Goal: Task Accomplishment & Management: Manage account settings

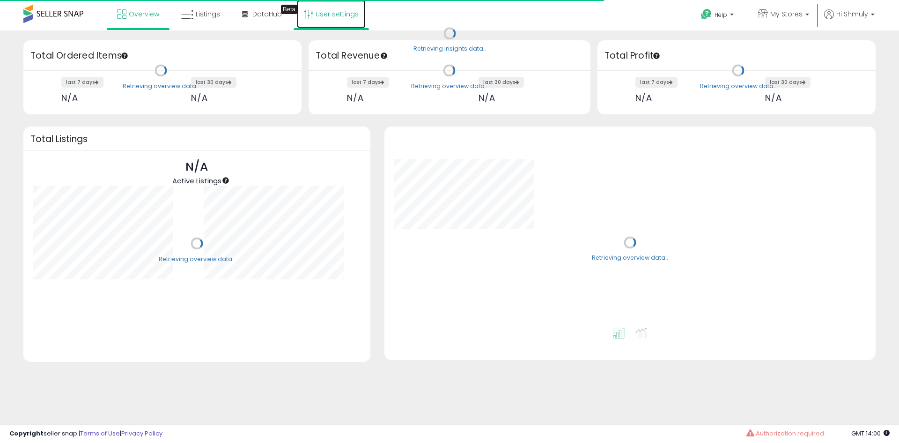
click at [350, 18] on link "User settings" at bounding box center [331, 14] width 69 height 28
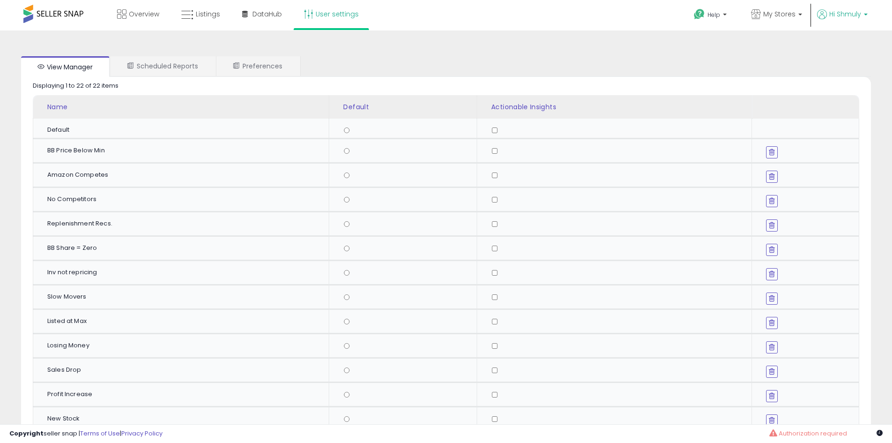
click at [862, 17] on p "Hi Shmuly" at bounding box center [842, 15] width 51 height 12
click at [854, 47] on link "Account" at bounding box center [846, 49] width 25 height 9
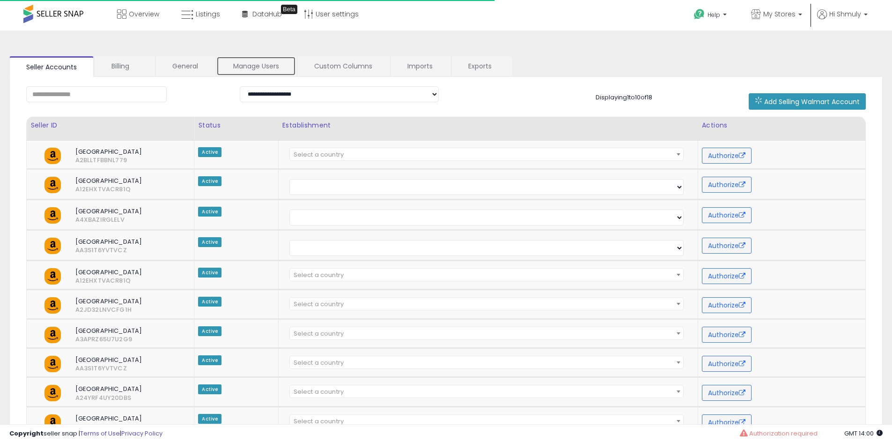
click at [256, 67] on link "Manage Users" at bounding box center [256, 66] width 80 height 20
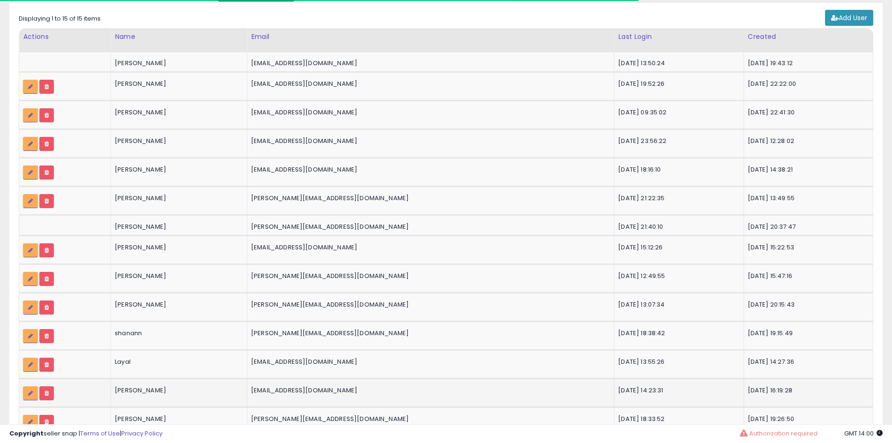
scroll to position [164, 0]
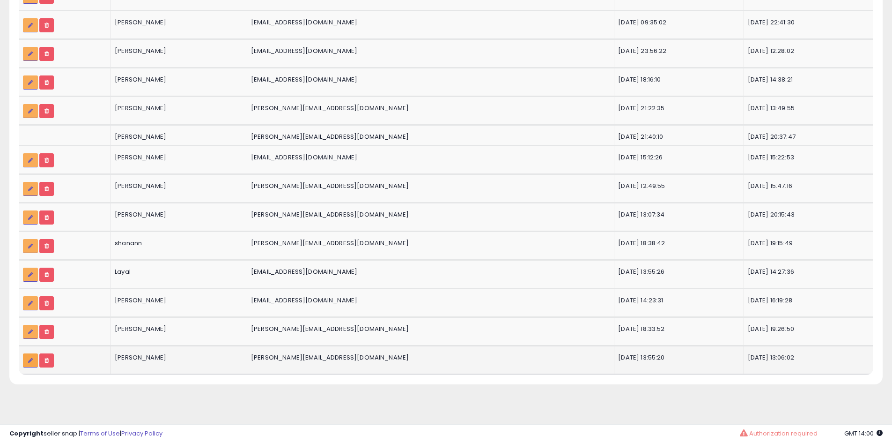
click at [34, 360] on link at bounding box center [30, 360] width 15 height 14
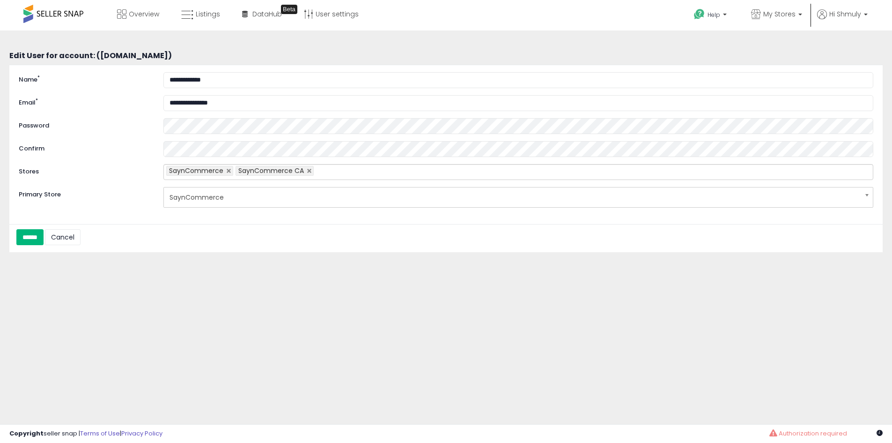
click at [41, 238] on input "******" at bounding box center [29, 237] width 27 height 16
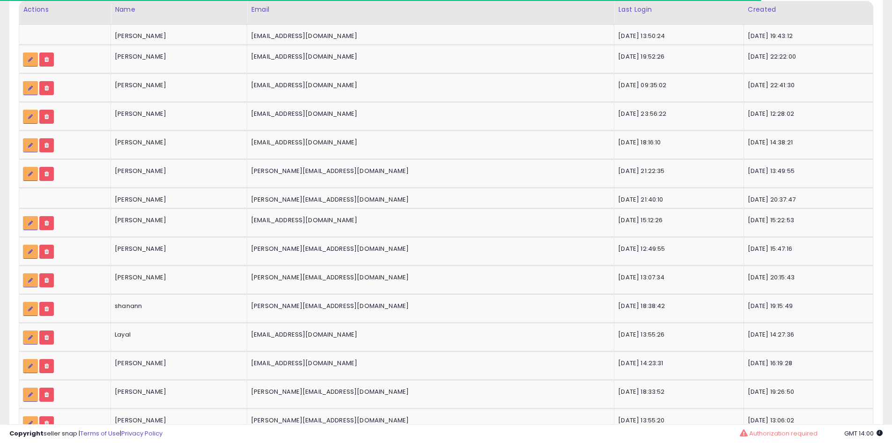
scroll to position [159, 0]
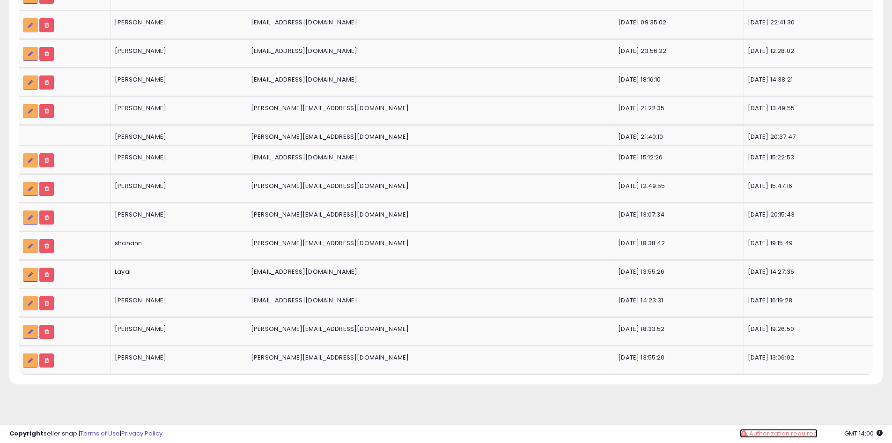
click at [784, 435] on span "Authorization required" at bounding box center [783, 433] width 68 height 9
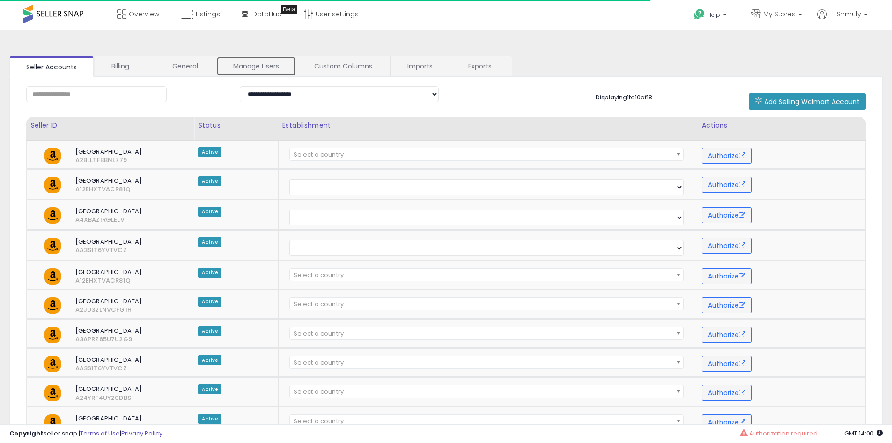
click at [232, 68] on link "Manage Users" at bounding box center [256, 66] width 80 height 20
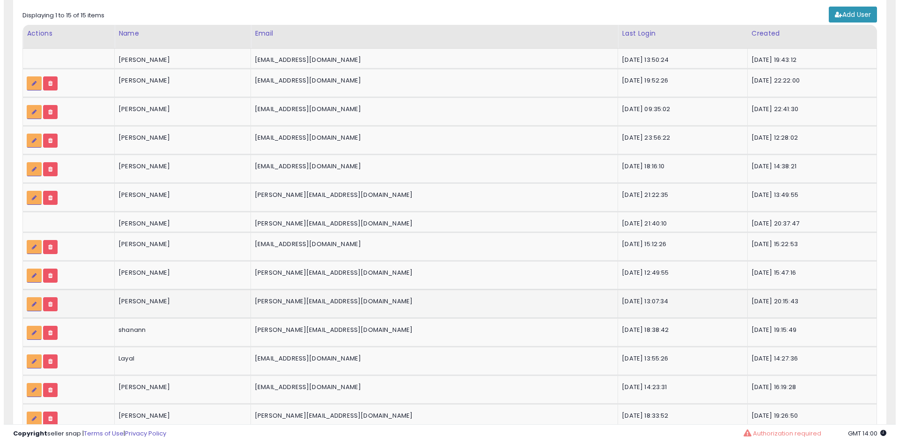
scroll to position [164, 0]
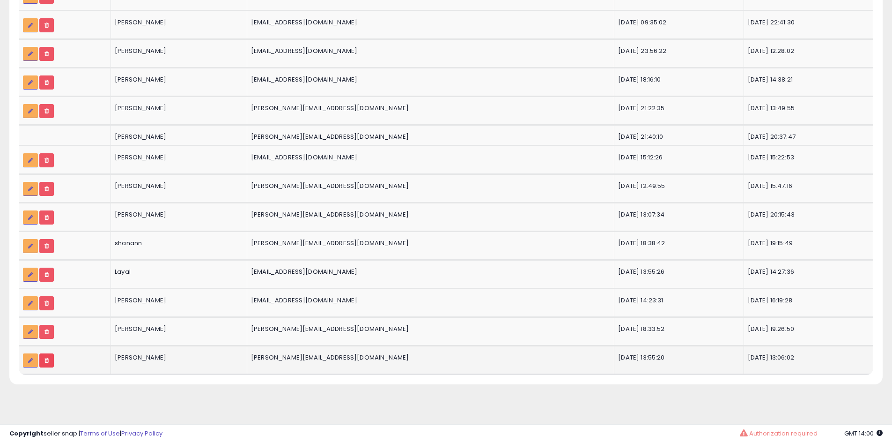
click at [47, 358] on icon at bounding box center [46, 360] width 4 height 6
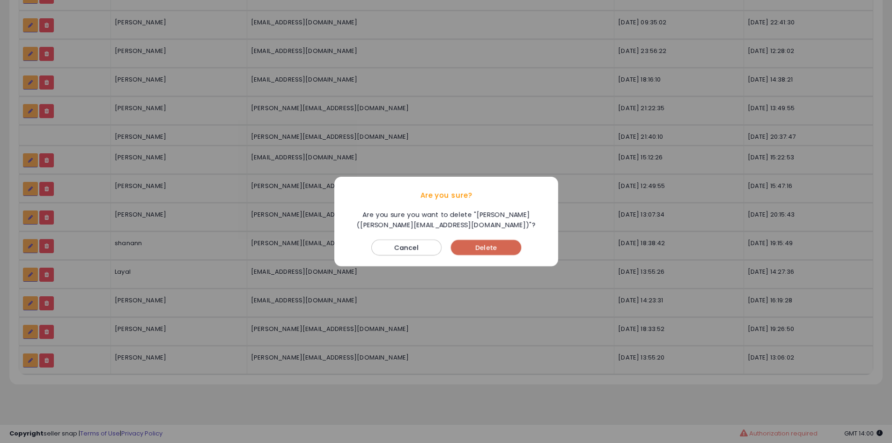
click at [483, 250] on button "Delete" at bounding box center [486, 247] width 70 height 15
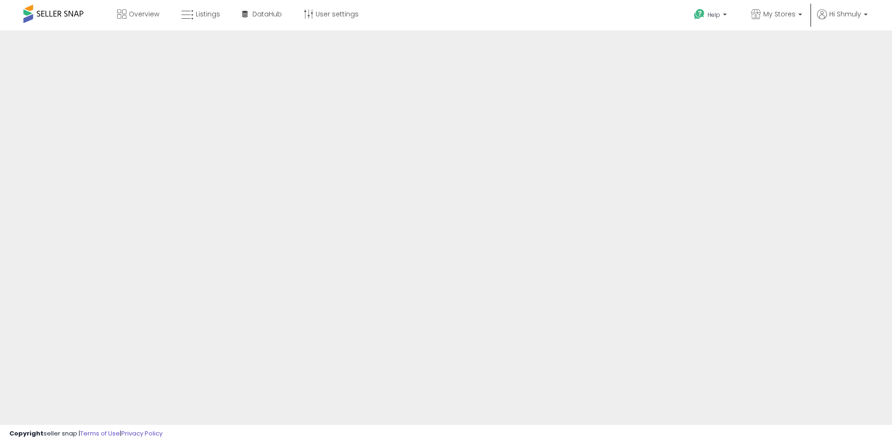
scroll to position [9, 0]
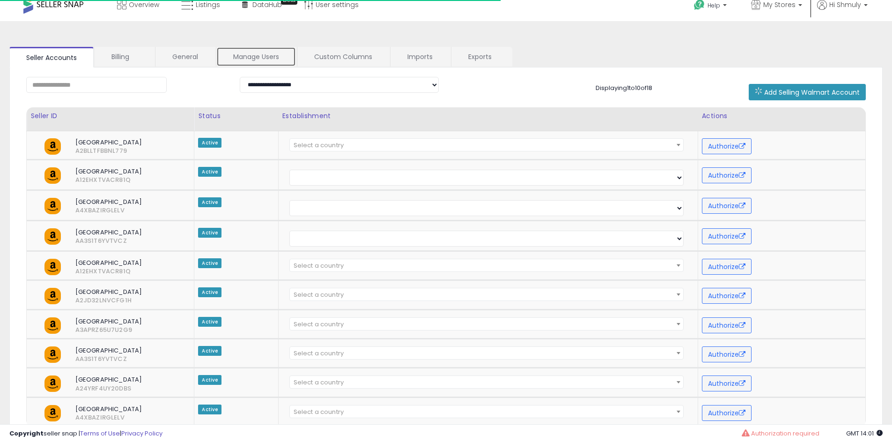
click at [251, 56] on link "Manage Users" at bounding box center [256, 57] width 80 height 20
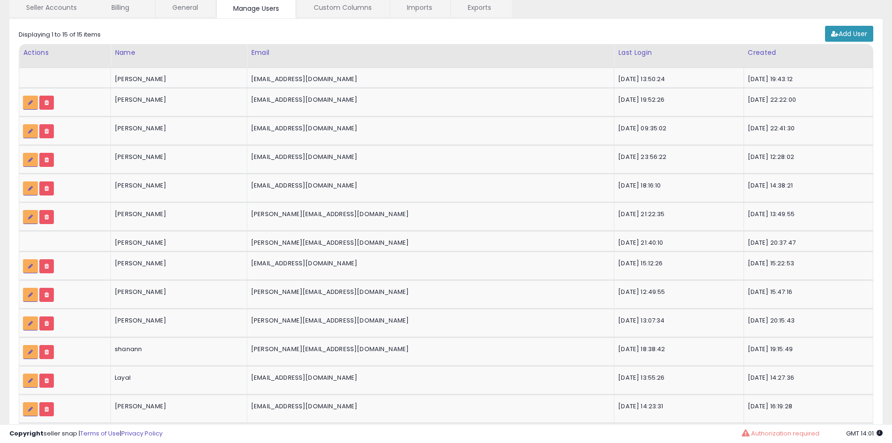
scroll to position [0, 0]
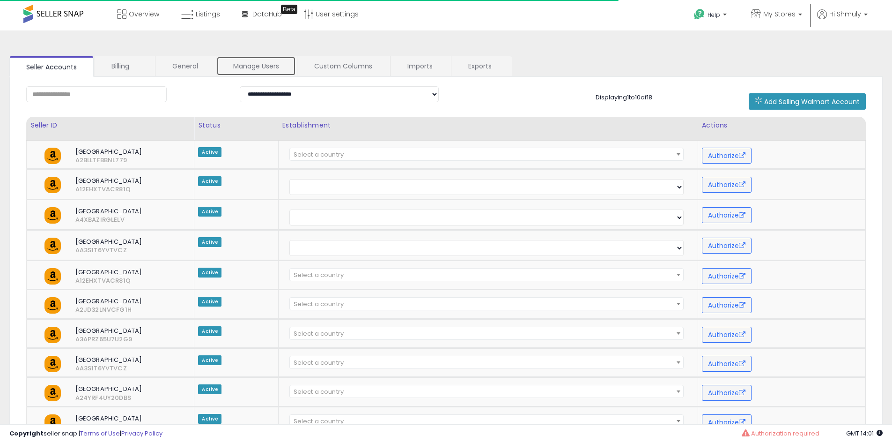
click at [273, 60] on link "Manage Users" at bounding box center [256, 66] width 80 height 20
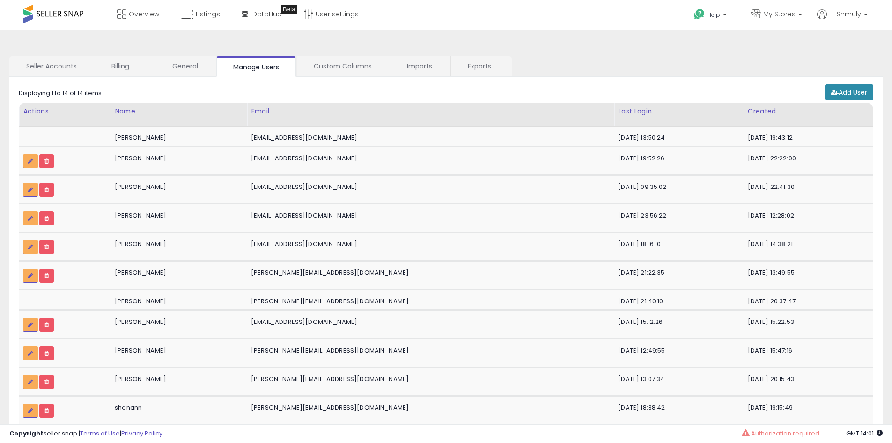
click at [835, 92] on icon at bounding box center [834, 92] width 7 height 7
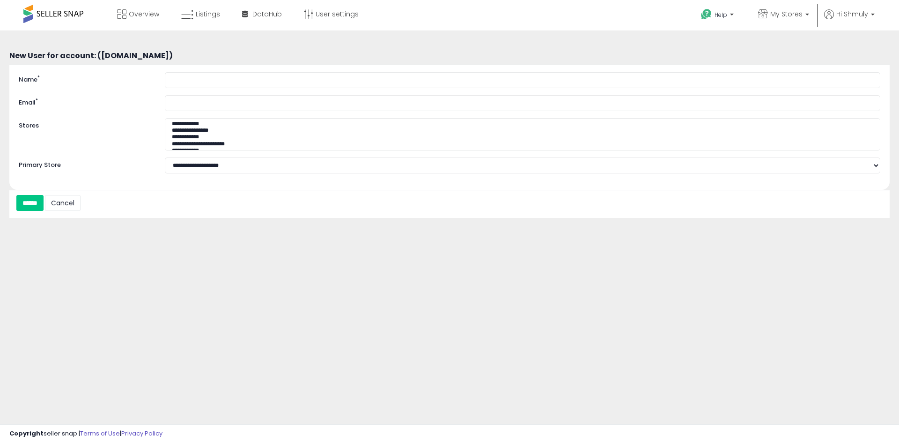
select select
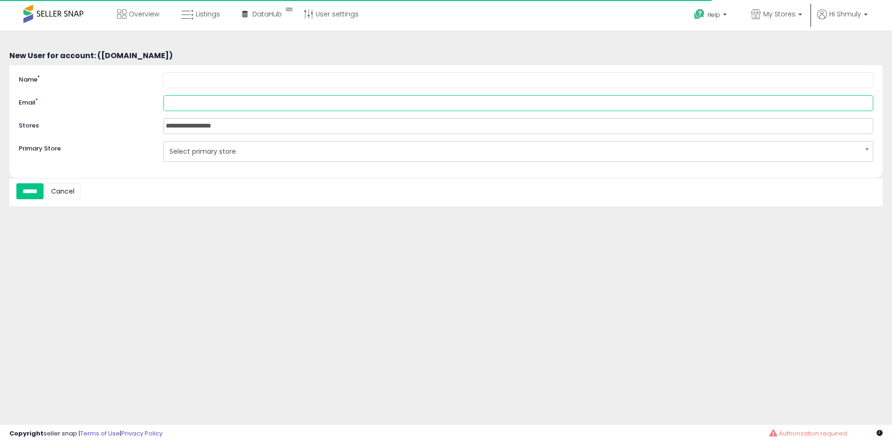
drag, startPoint x: 178, startPoint y: 96, endPoint x: 176, endPoint y: 83, distance: 13.7
click at [177, 90] on div "**********" at bounding box center [446, 121] width 874 height 113
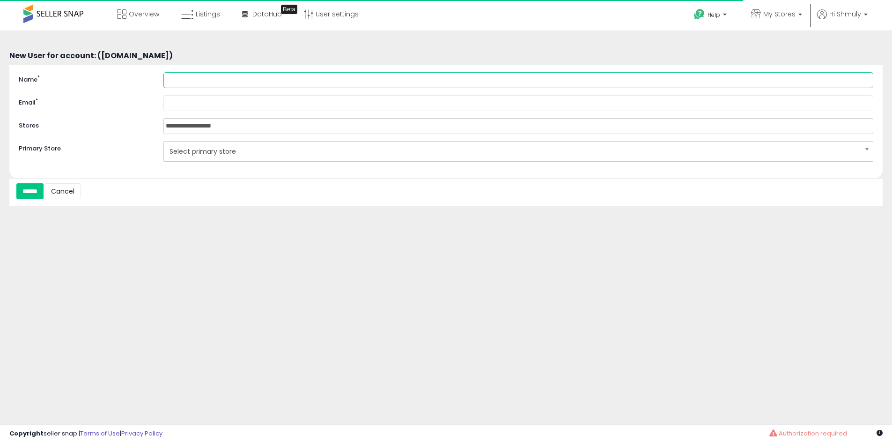
click at [176, 83] on input "Name *" at bounding box center [518, 80] width 710 height 16
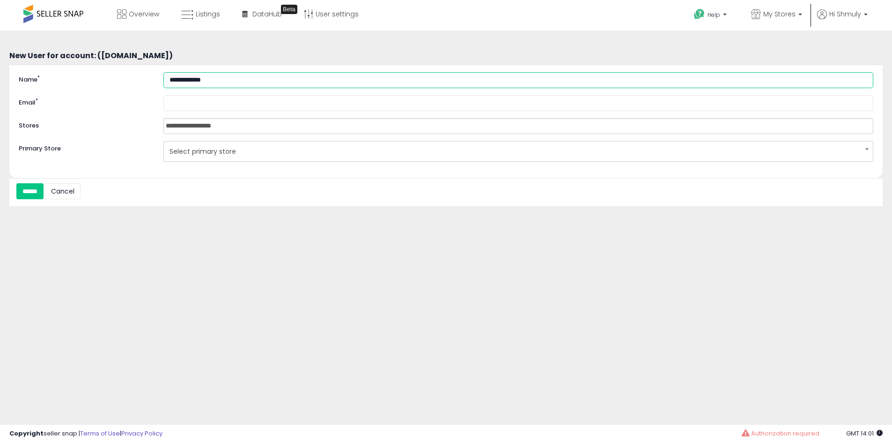
type input "**********"
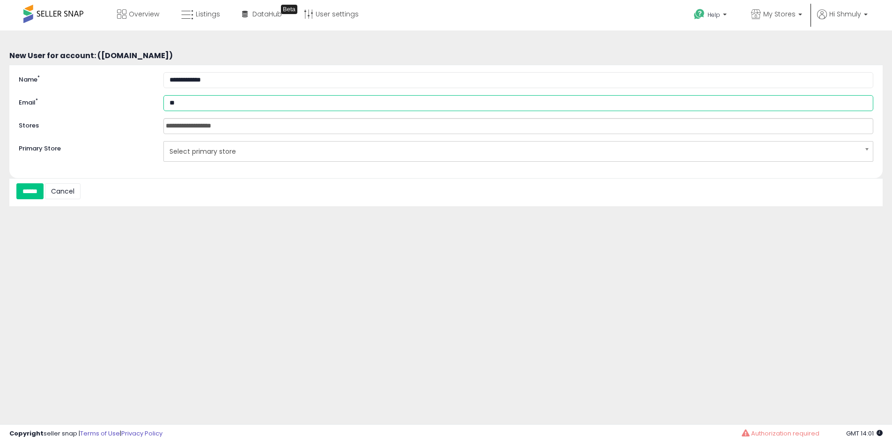
type input "*"
type input "**********"
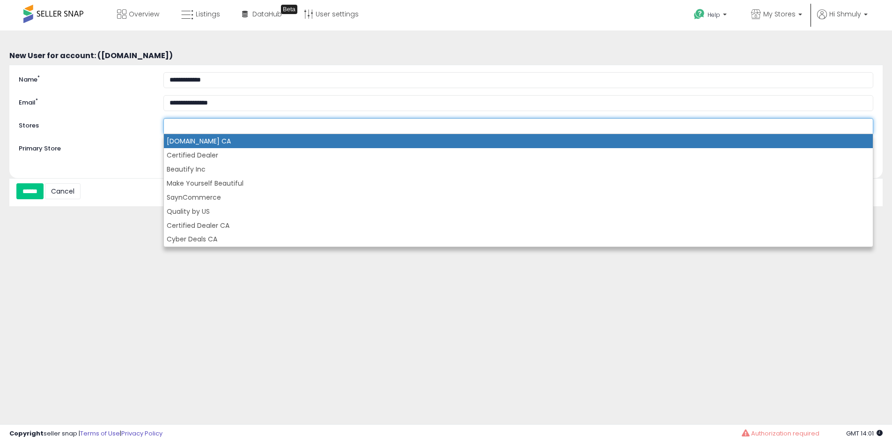
click at [198, 133] on div "Sayn.Food CA Certified Dealer Beautify Inc Make Yourself Beautiful SaynCommerce…" at bounding box center [518, 126] width 710 height 16
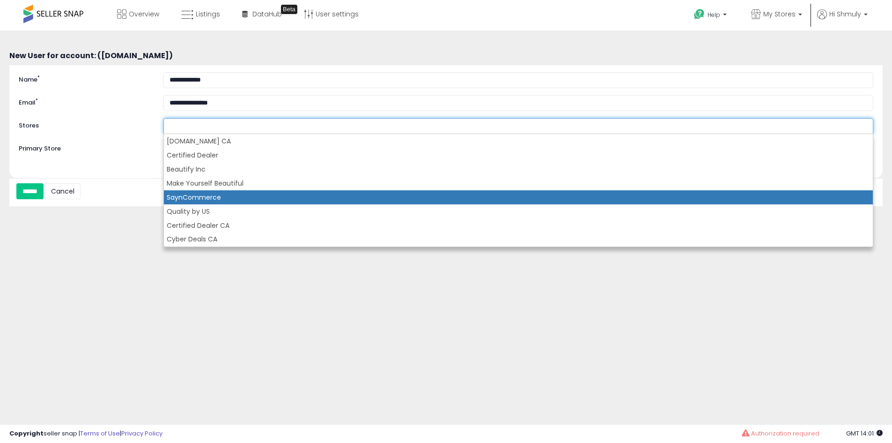
click at [207, 195] on li "SaynCommerce" at bounding box center [518, 197] width 709 height 14
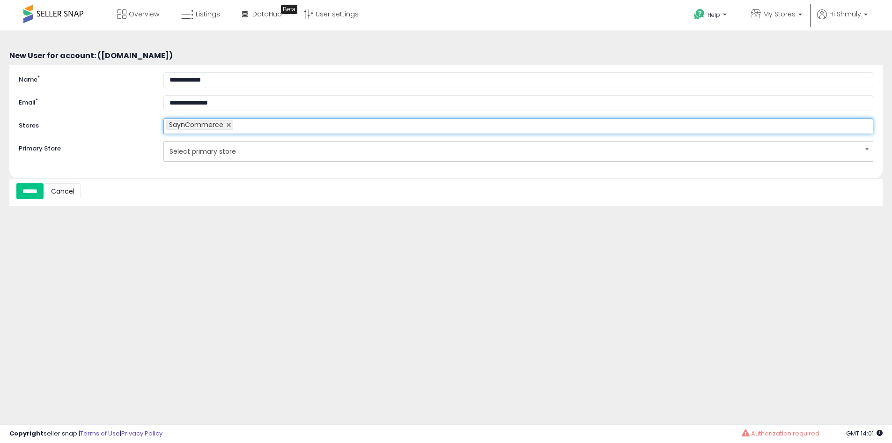
click at [262, 125] on ul "SaynCommerce" at bounding box center [518, 126] width 710 height 16
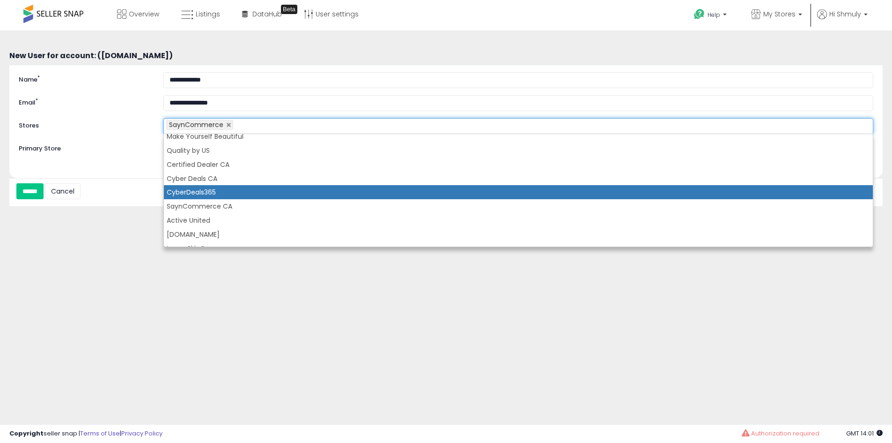
scroll to position [94, 0]
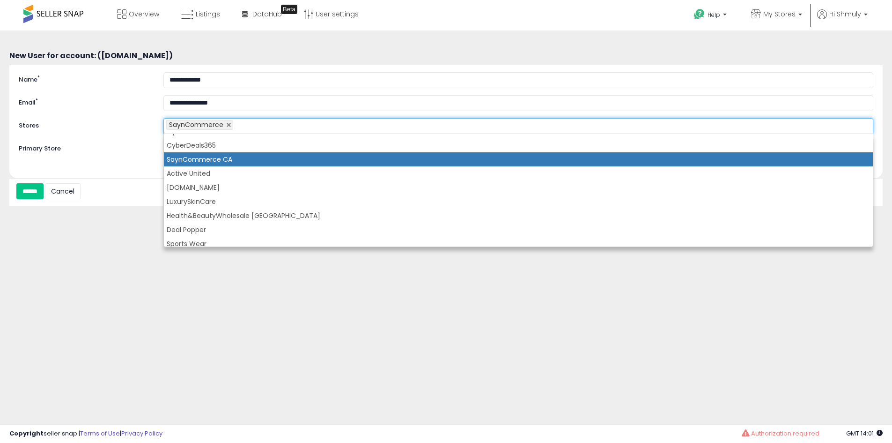
click at [210, 157] on li "SaynCommerce CA" at bounding box center [518, 159] width 709 height 14
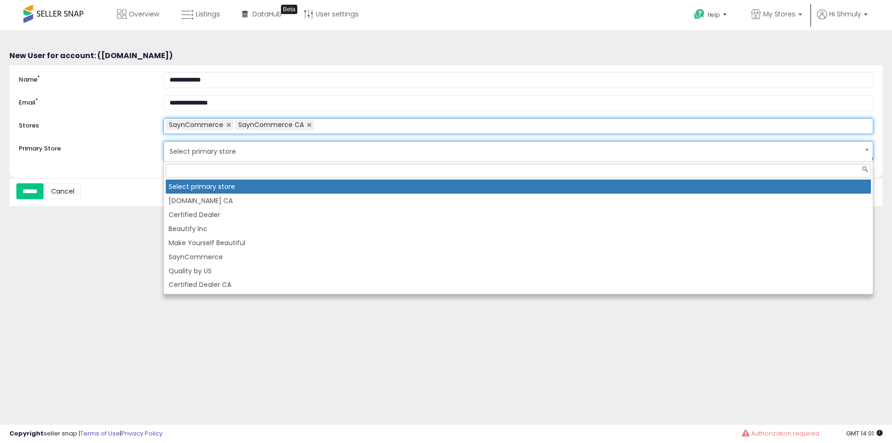
click at [208, 153] on span "Select primary store" at bounding box center [513, 151] width 686 height 16
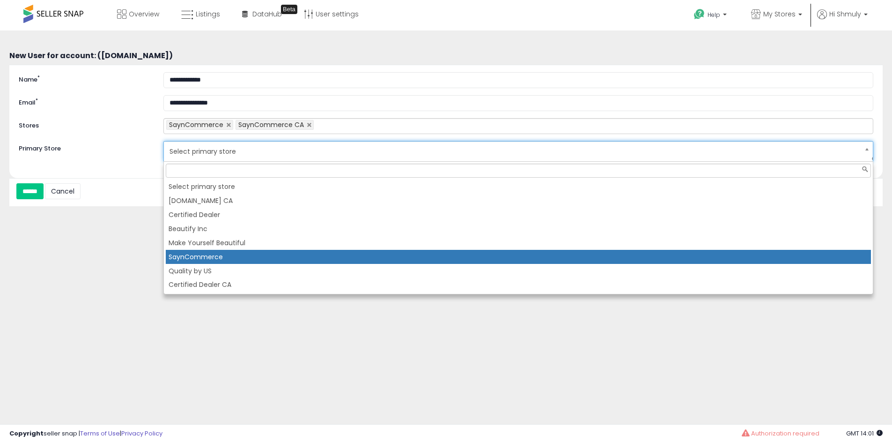
click at [207, 252] on li "SaynCommerce" at bounding box center [518, 257] width 705 height 14
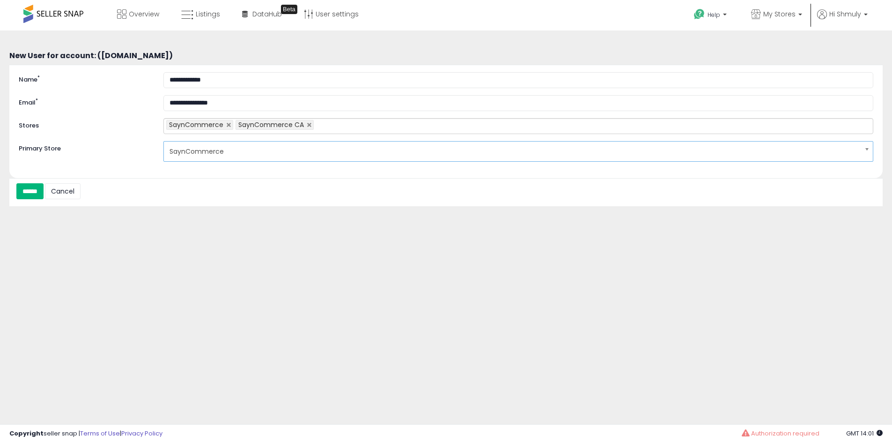
click at [44, 190] on input "******" at bounding box center [29, 191] width 27 height 16
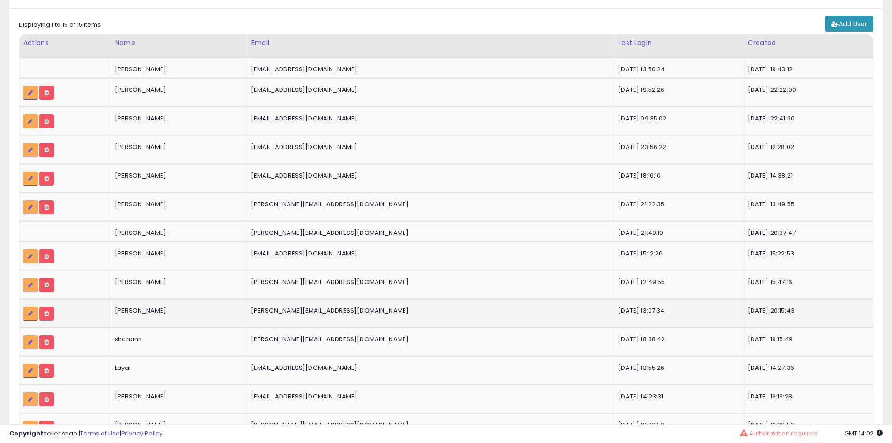
scroll to position [159, 0]
